Goal: Check status: Check status

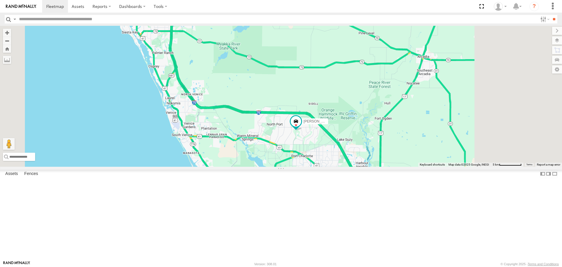
drag, startPoint x: 407, startPoint y: 230, endPoint x: 343, endPoint y: 182, distance: 79.8
click at [343, 166] on div "[PERSON_NAME] [PERSON_NAME] 3" at bounding box center [281, 96] width 562 height 140
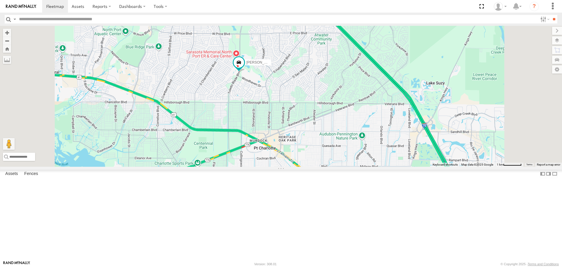
drag, startPoint x: 303, startPoint y: 196, endPoint x: 295, endPoint y: 128, distance: 67.8
click at [295, 128] on div "[PERSON_NAME] [PERSON_NAME]" at bounding box center [281, 96] width 562 height 140
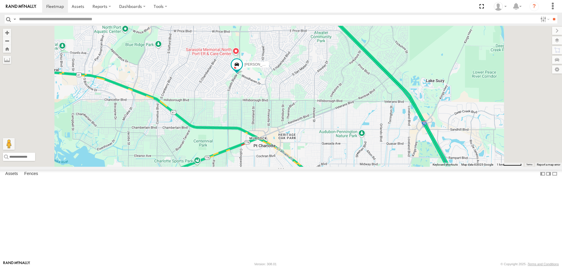
click at [269, 166] on div "[PERSON_NAME] [PERSON_NAME]" at bounding box center [281, 96] width 562 height 140
click at [232, 142] on button "Close" at bounding box center [225, 135] width 14 height 14
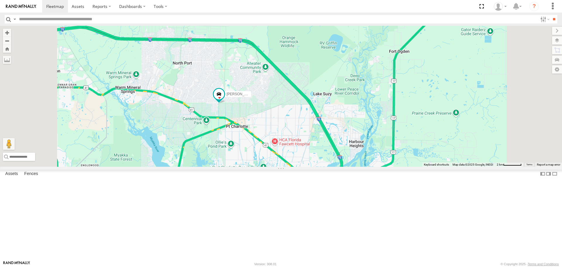
drag, startPoint x: 296, startPoint y: 193, endPoint x: 284, endPoint y: 173, distance: 22.8
click at [284, 166] on div "[PERSON_NAME]" at bounding box center [281, 96] width 562 height 140
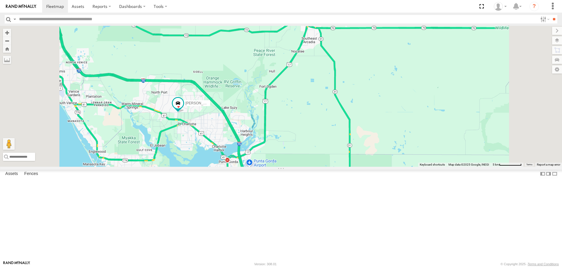
drag, startPoint x: 252, startPoint y: 191, endPoint x: 244, endPoint y: 176, distance: 16.7
click at [244, 166] on div "[PERSON_NAME]" at bounding box center [281, 96] width 562 height 140
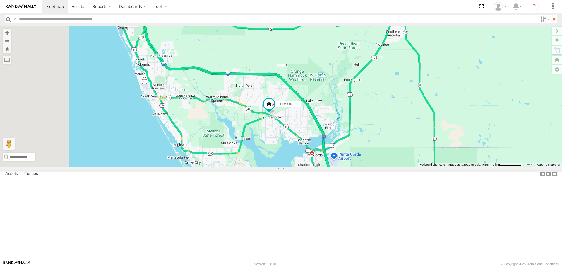
drag, startPoint x: 277, startPoint y: 164, endPoint x: 346, endPoint y: 169, distance: 68.7
click at [346, 166] on div "[PERSON_NAME]" at bounding box center [281, 96] width 562 height 140
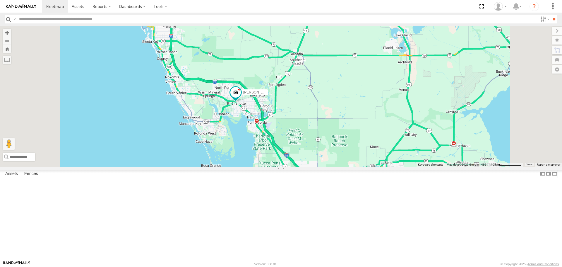
click at [156, 28] on div "4" at bounding box center [151, 22] width 12 height 12
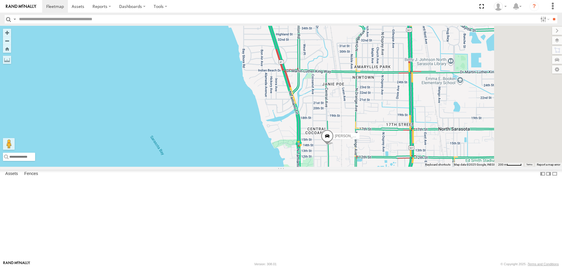
drag, startPoint x: 461, startPoint y: 208, endPoint x: 403, endPoint y: 190, distance: 61.4
click at [334, 145] on span at bounding box center [327, 138] width 13 height 16
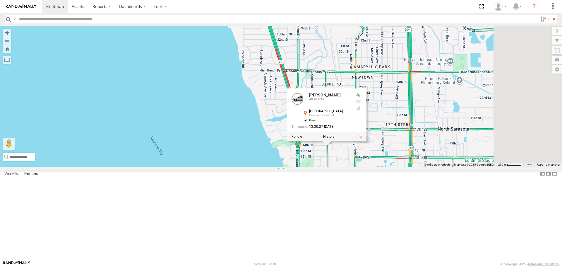
click at [403, 166] on div "[PERSON_NAME] [PERSON_NAME] [PERSON_NAME] All Assets [GEOGRAPHIC_DATA] 27.35015…" at bounding box center [281, 96] width 562 height 140
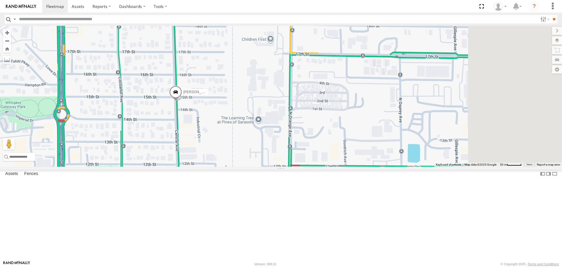
drag, startPoint x: 529, startPoint y: 182, endPoint x: 368, endPoint y: 169, distance: 161.7
click at [354, 166] on div "[PERSON_NAME] [PERSON_NAME]" at bounding box center [281, 96] width 562 height 140
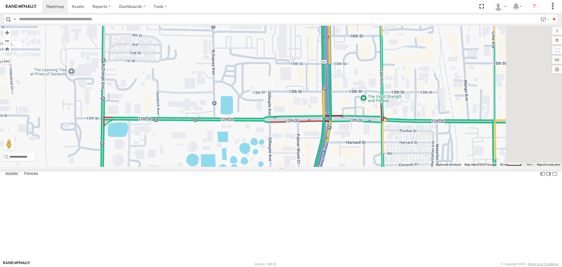
drag, startPoint x: 515, startPoint y: 187, endPoint x: 380, endPoint y: 132, distance: 145.3
click at [380, 132] on div "[PERSON_NAME] [PERSON_NAME]" at bounding box center [281, 96] width 562 height 140
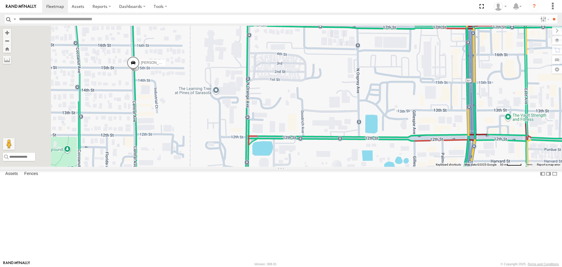
drag, startPoint x: 331, startPoint y: 124, endPoint x: 372, endPoint y: 131, distance: 41.6
click at [471, 141] on div "[PERSON_NAME] [PERSON_NAME]" at bounding box center [281, 96] width 562 height 140
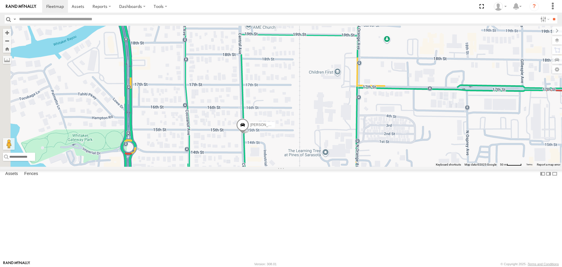
drag, startPoint x: 274, startPoint y: 128, endPoint x: 376, endPoint y: 188, distance: 117.6
click at [376, 166] on div "[PERSON_NAME] [PERSON_NAME]" at bounding box center [281, 96] width 562 height 140
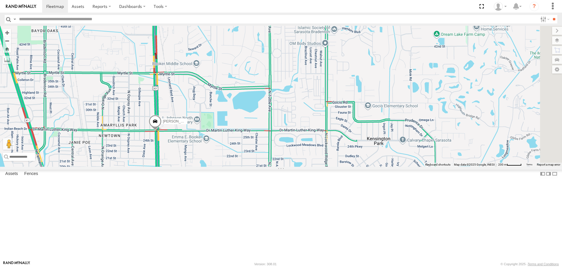
drag, startPoint x: 341, startPoint y: 131, endPoint x: 226, endPoint y: 208, distance: 137.7
click at [226, 166] on div "[PERSON_NAME]" at bounding box center [281, 96] width 562 height 140
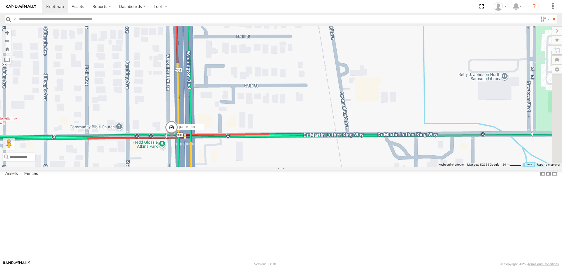
drag, startPoint x: 204, startPoint y: 208, endPoint x: 221, endPoint y: 195, distance: 21.7
click at [221, 166] on div "[PERSON_NAME]" at bounding box center [281, 96] width 562 height 140
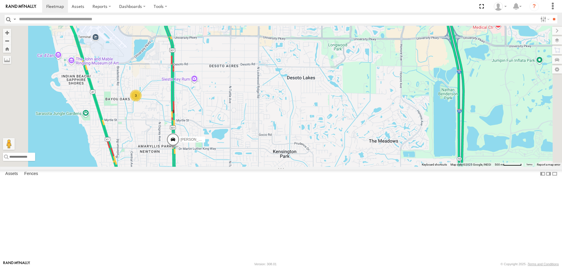
drag, startPoint x: 262, startPoint y: 81, endPoint x: 257, endPoint y: 148, distance: 67.2
click at [257, 147] on div "[PERSON_NAME] 3" at bounding box center [281, 96] width 562 height 140
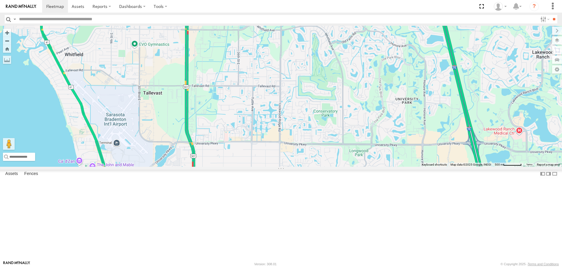
drag, startPoint x: 396, startPoint y: 111, endPoint x: 330, endPoint y: 50, distance: 90.1
click at [330, 53] on div "[PERSON_NAME] 3" at bounding box center [281, 96] width 562 height 140
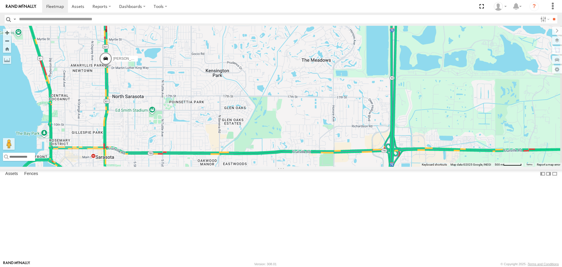
drag, startPoint x: 320, startPoint y: 172, endPoint x: 320, endPoint y: 86, distance: 86.6
click at [320, 86] on div "[PERSON_NAME] 3" at bounding box center [281, 96] width 562 height 140
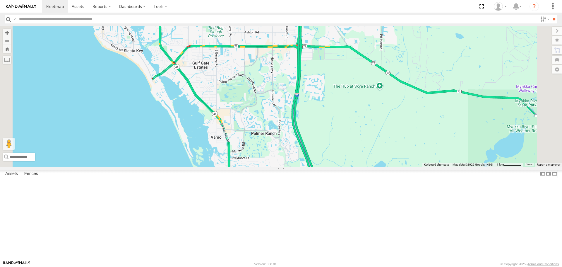
drag, startPoint x: 351, startPoint y: 140, endPoint x: 339, endPoint y: 105, distance: 36.6
click at [344, 118] on div "[PERSON_NAME]" at bounding box center [281, 96] width 562 height 140
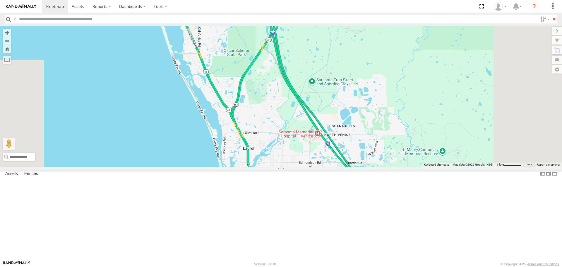
drag, startPoint x: 394, startPoint y: 214, endPoint x: 302, endPoint y: 131, distance: 123.9
click at [319, 132] on div "[PERSON_NAME]" at bounding box center [281, 96] width 562 height 140
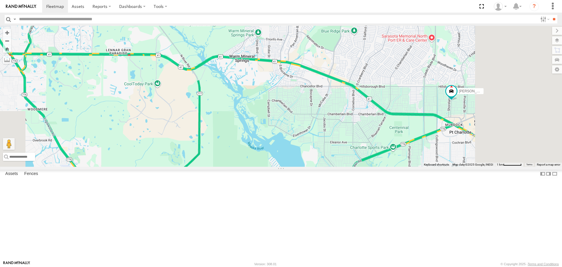
drag, startPoint x: 436, startPoint y: 194, endPoint x: 366, endPoint y: 238, distance: 82.6
click at [387, 166] on div "[PERSON_NAME] [PERSON_NAME]" at bounding box center [281, 96] width 562 height 140
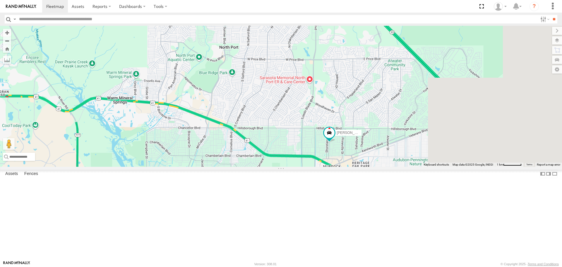
drag, startPoint x: 414, startPoint y: 154, endPoint x: 326, endPoint y: 122, distance: 93.9
click at [331, 125] on div "[PERSON_NAME] [PERSON_NAME]" at bounding box center [281, 96] width 562 height 140
